Goal: Information Seeking & Learning: Learn about a topic

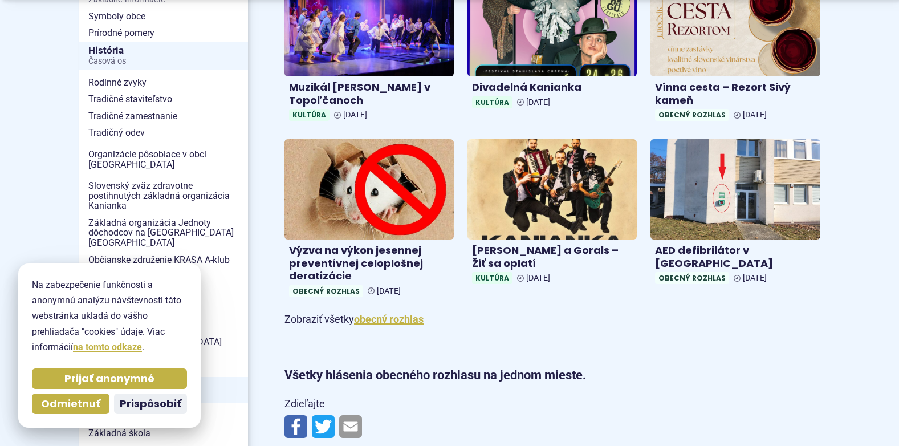
scroll to position [342, 0]
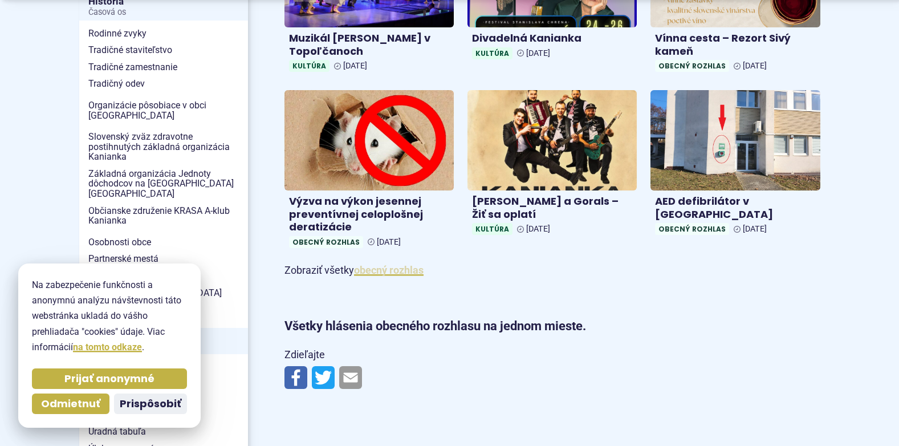
click at [387, 269] on link "obecný rozhlas" at bounding box center [389, 270] width 70 height 12
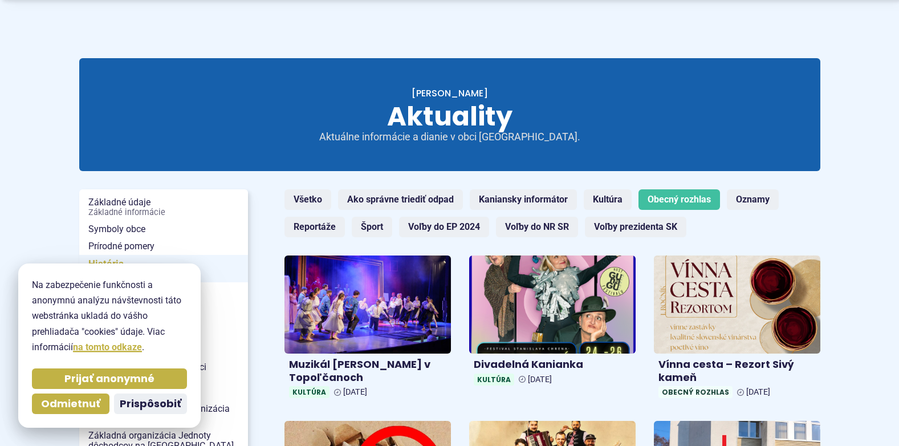
scroll to position [57, 0]
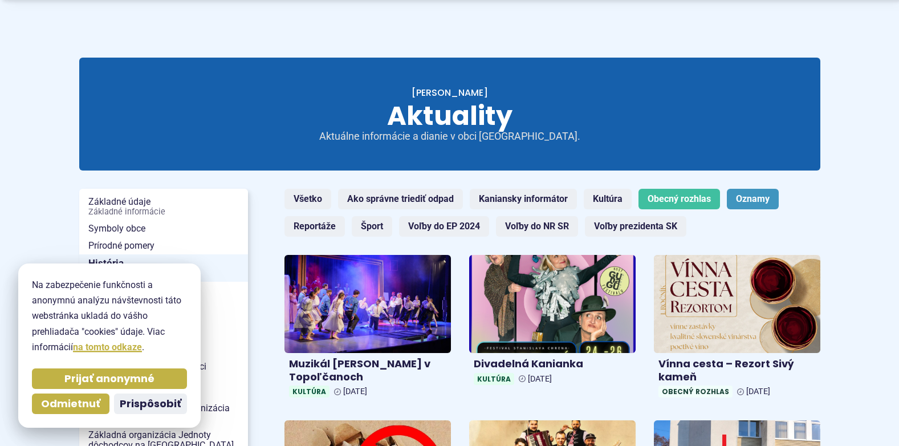
click at [745, 197] on link "Oznamy" at bounding box center [753, 199] width 52 height 21
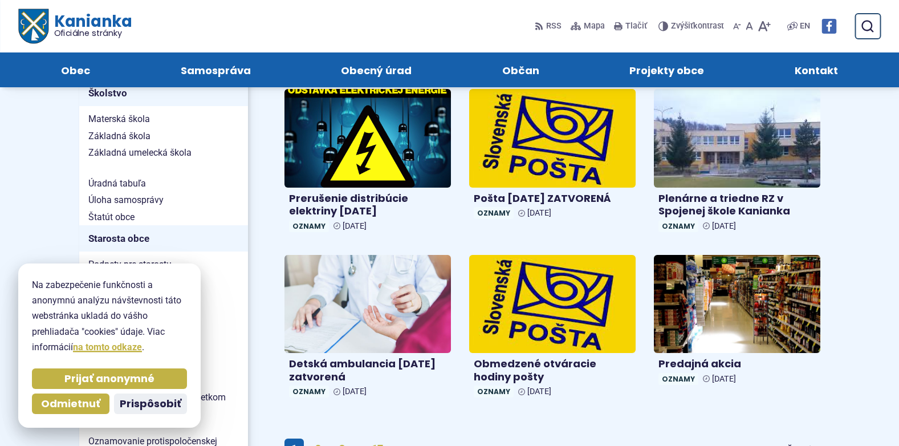
scroll to position [627, 0]
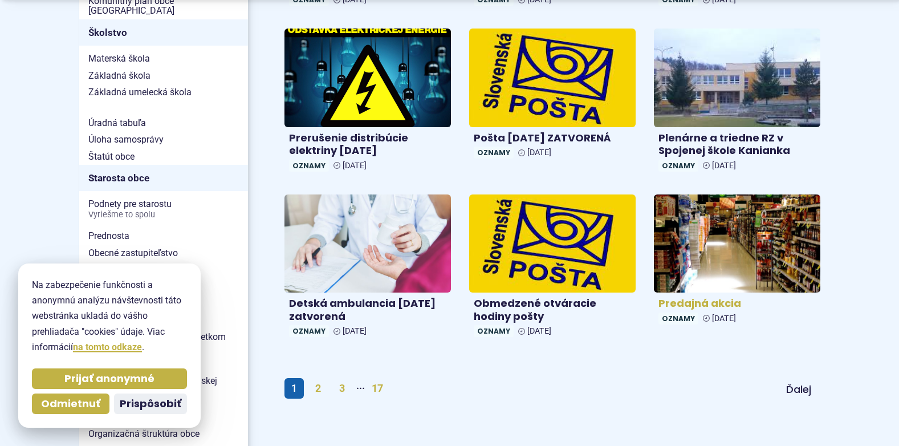
click at [749, 262] on img at bounding box center [737, 243] width 192 height 113
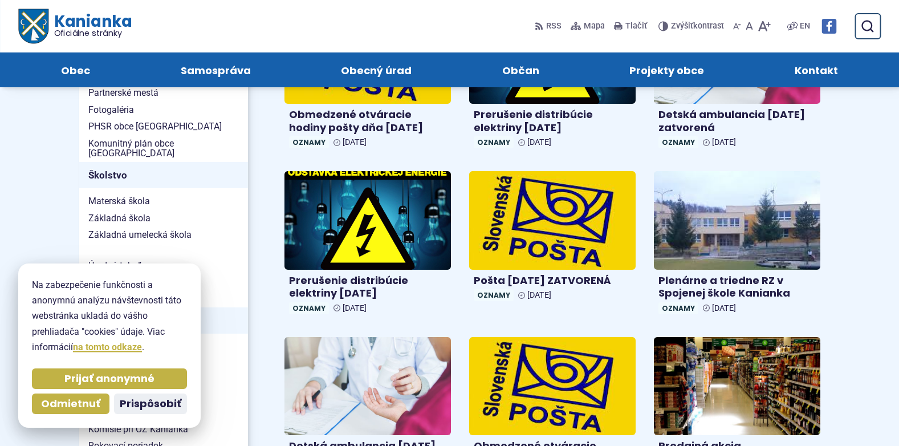
scroll to position [456, 0]
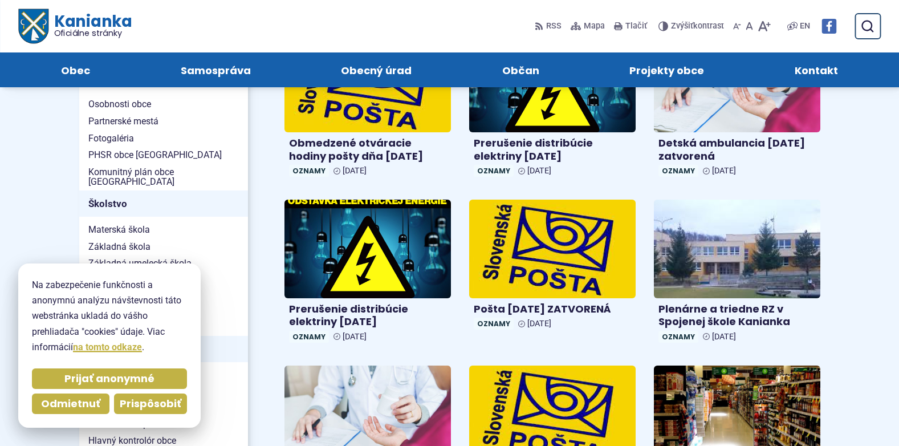
click at [144, 401] on span "Prispôsobiť" at bounding box center [151, 403] width 62 height 13
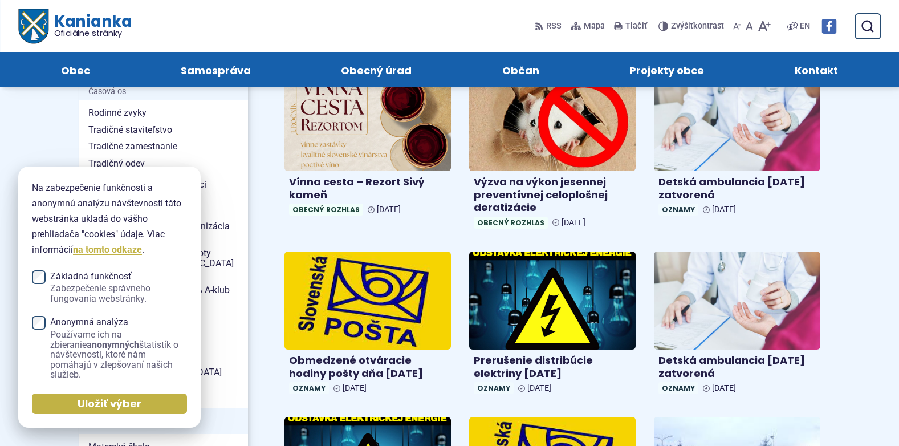
scroll to position [171, 0]
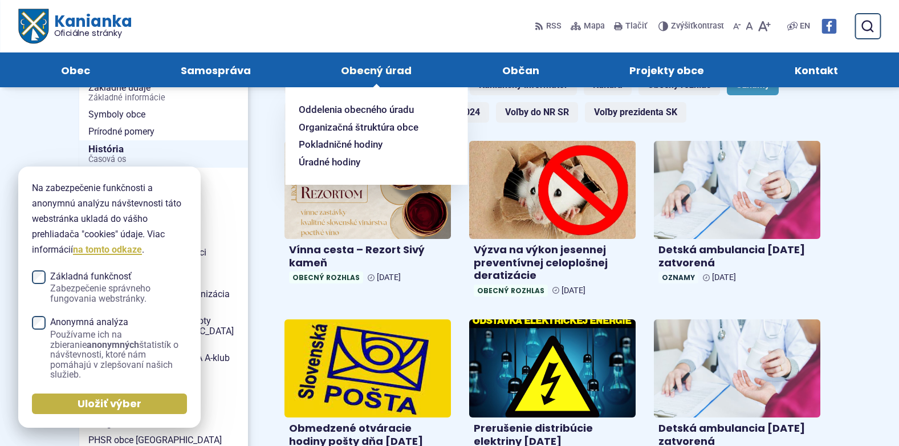
click at [384, 74] on span "Obecný úrad" at bounding box center [376, 69] width 71 height 35
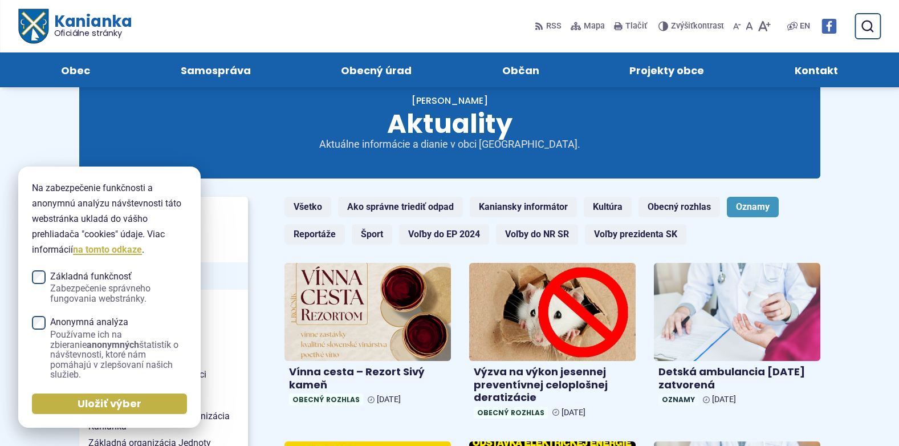
scroll to position [0, 0]
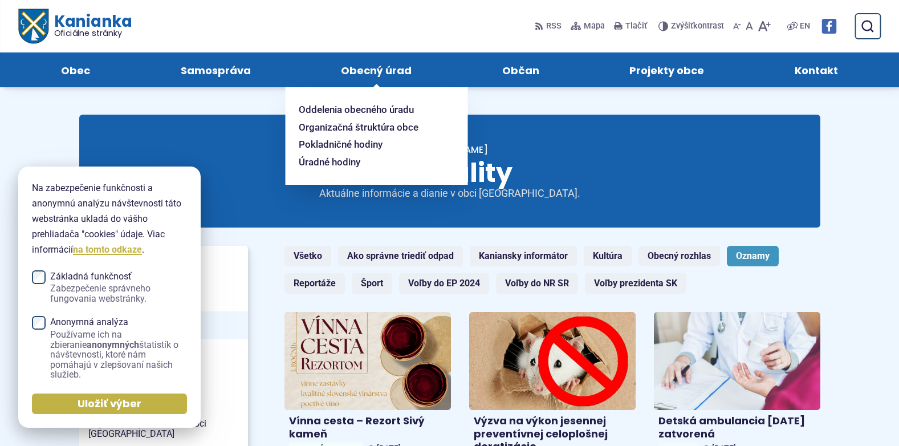
click at [389, 74] on span "Obecný úrad" at bounding box center [376, 69] width 71 height 35
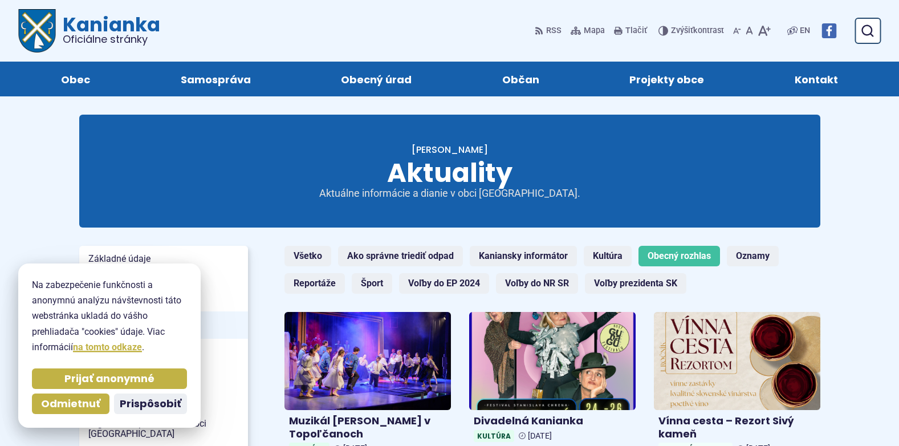
scroll to position [57, 0]
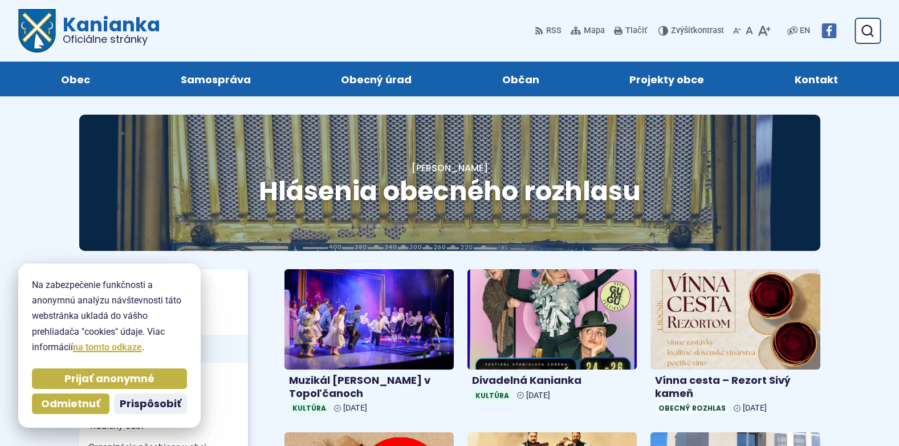
scroll to position [342, 0]
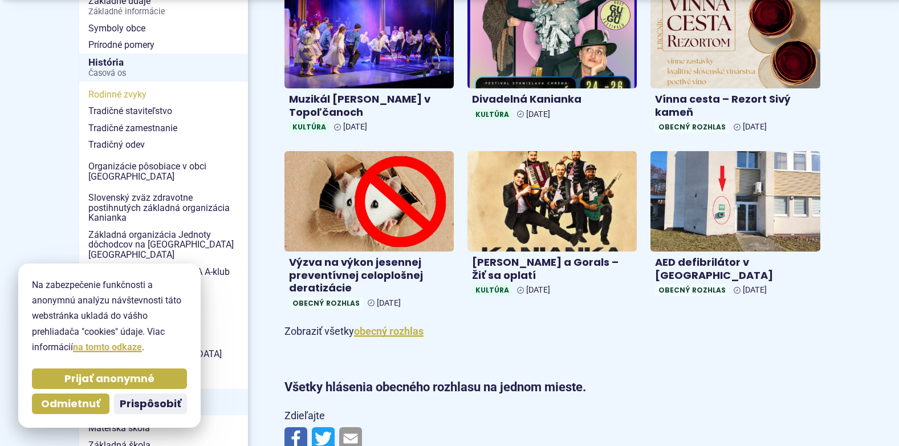
scroll to position [285, 0]
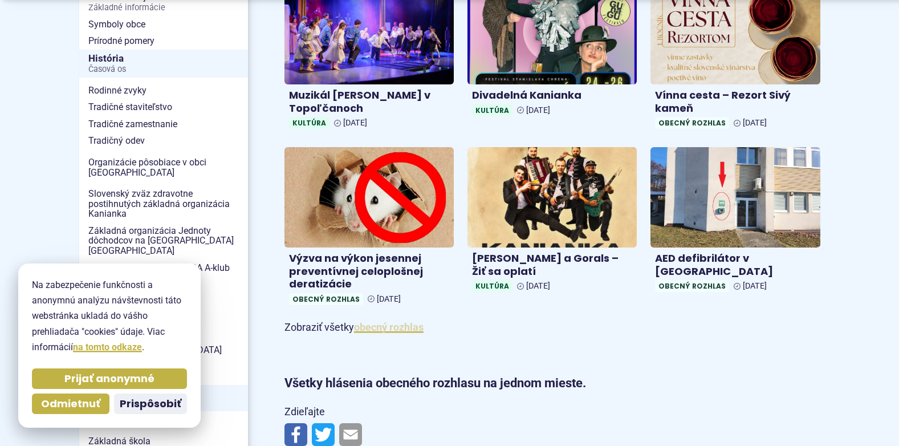
click at [407, 329] on link "obecný rozhlas" at bounding box center [389, 327] width 70 height 12
